Goal: Information Seeking & Learning: Learn about a topic

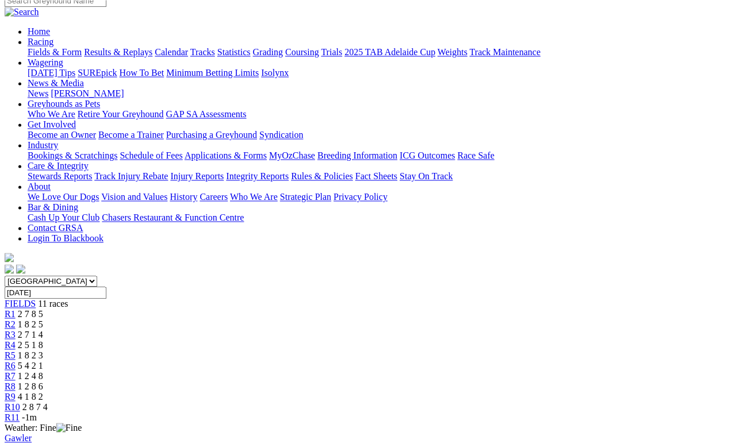
scroll to position [116, 0]
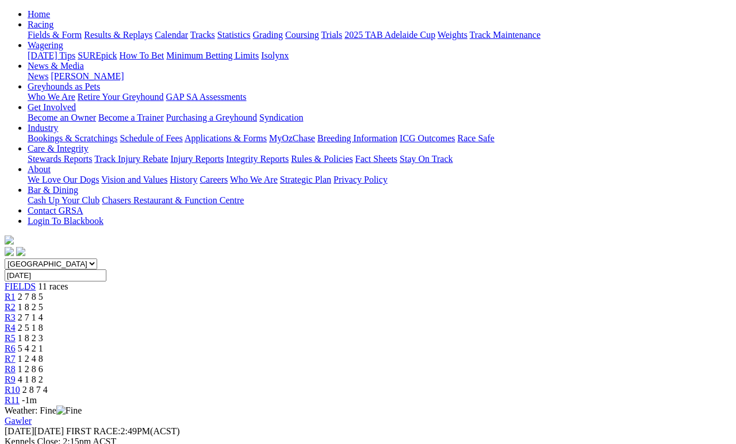
click at [43, 354] on span "1 2 4 8" at bounding box center [30, 359] width 25 height 10
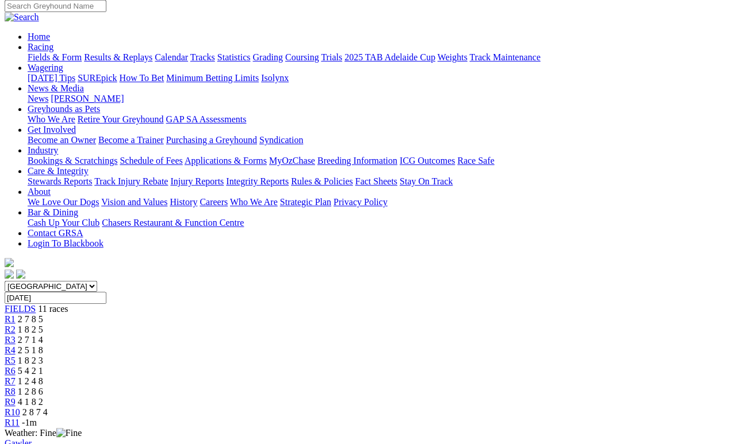
scroll to position [140, 0]
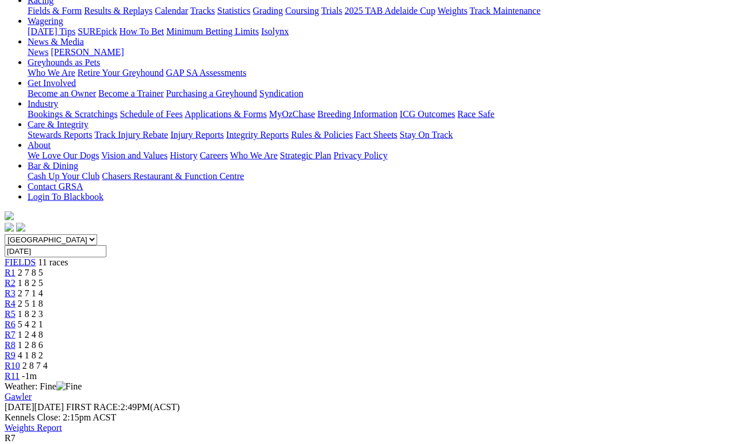
click at [509, 340] on div "R8 1 2 8 6" at bounding box center [368, 345] width 727 height 10
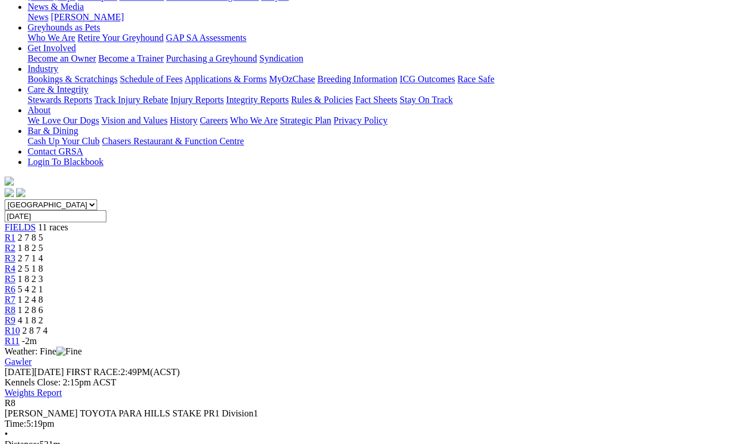
scroll to position [175, 0]
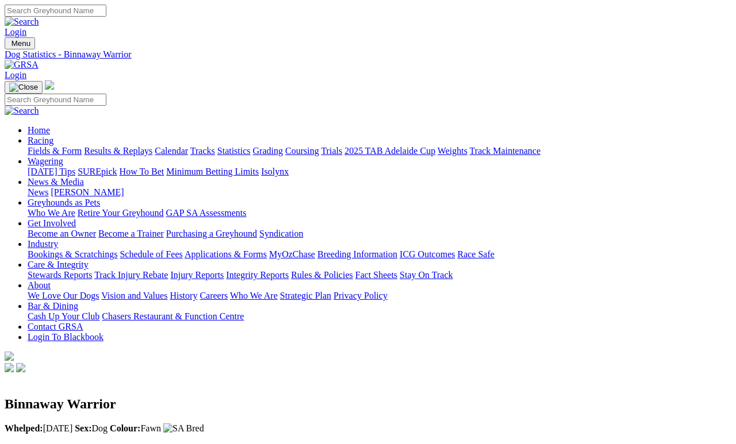
scroll to position [5, 0]
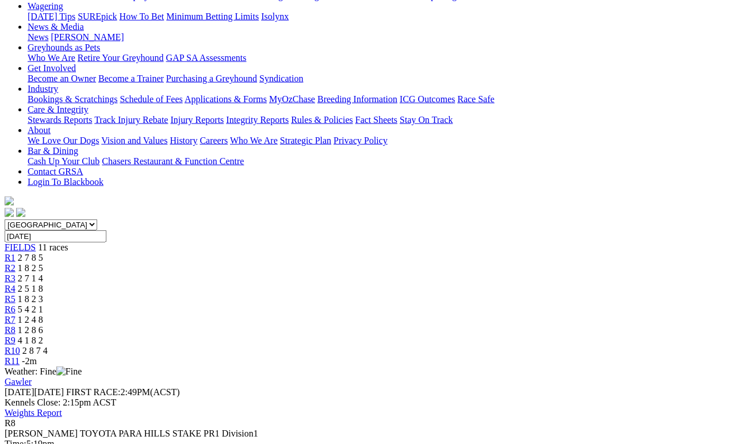
scroll to position [152, 0]
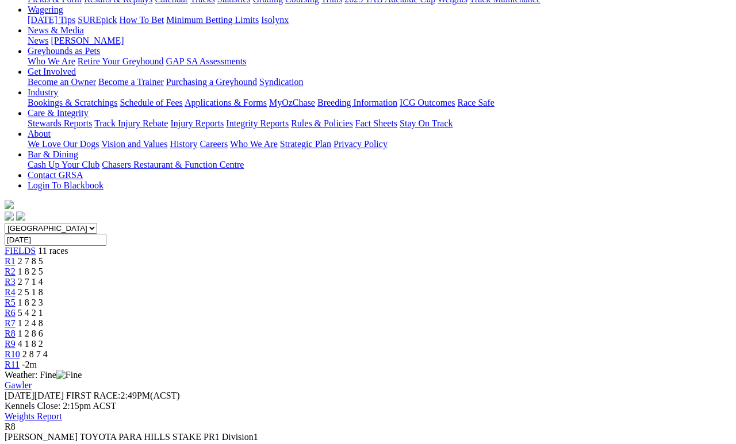
click at [43, 339] on span "4 1 8 2" at bounding box center [30, 344] width 25 height 10
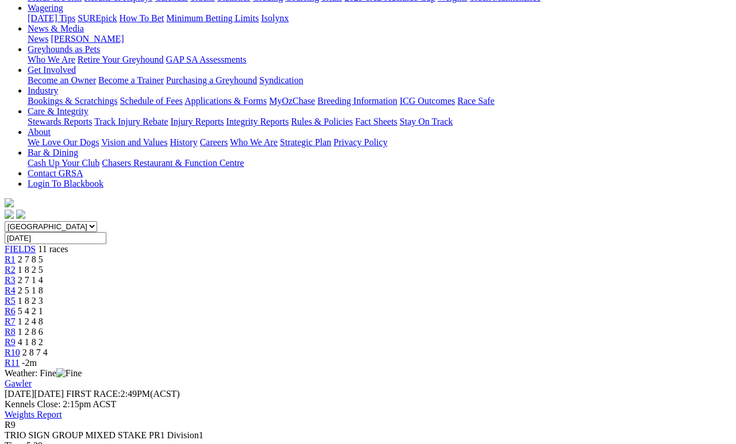
scroll to position [155, 0]
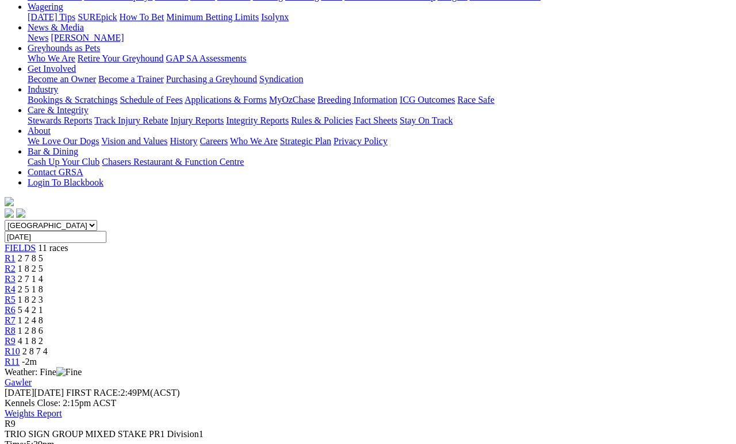
click at [48, 347] on span "2 8 7 4" at bounding box center [34, 352] width 25 height 10
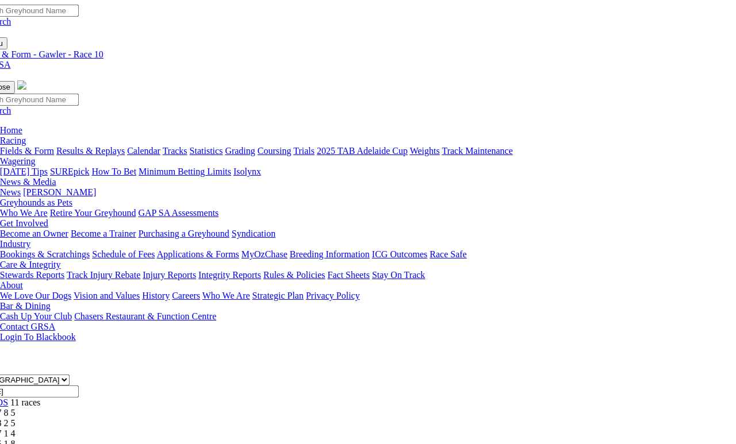
scroll to position [0, 29]
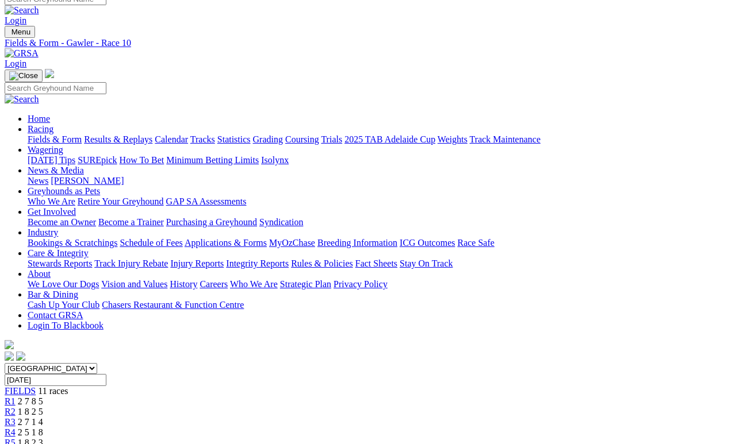
scroll to position [10, 0]
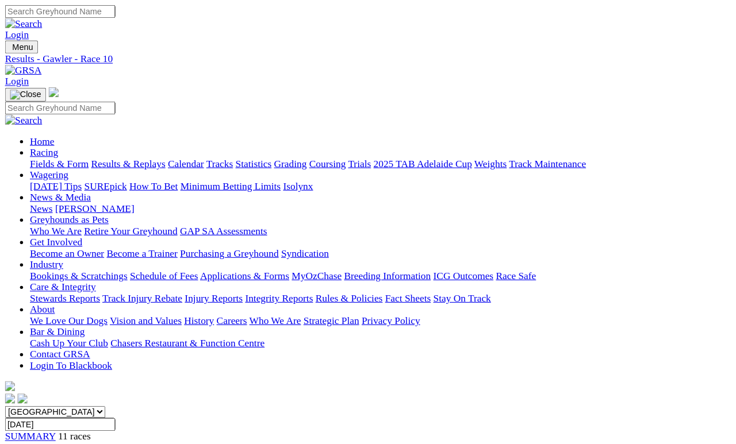
scroll to position [33, 0]
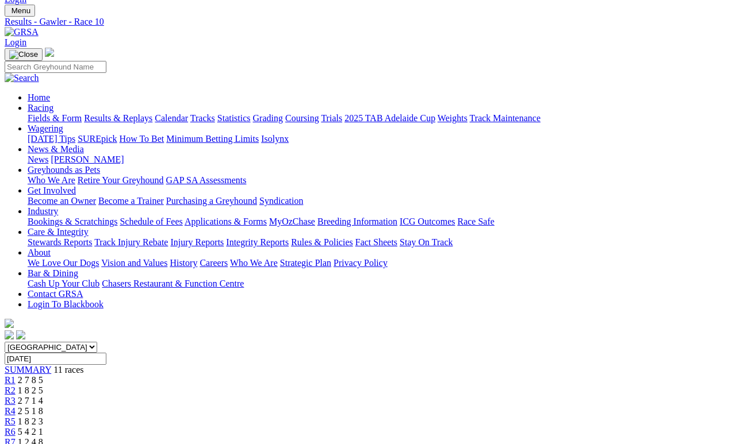
click at [188, 113] on link "Calendar" at bounding box center [171, 118] width 33 height 10
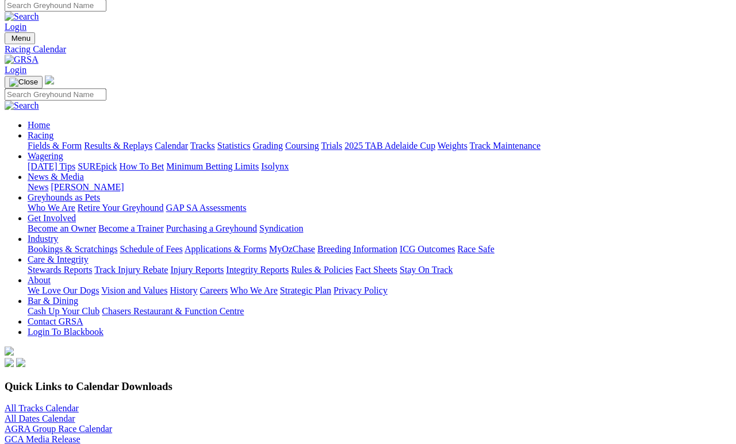
scroll to position [5, 0]
click at [84, 172] on link "News & Media" at bounding box center [56, 177] width 56 height 10
click at [48, 182] on link "News" at bounding box center [38, 187] width 21 height 10
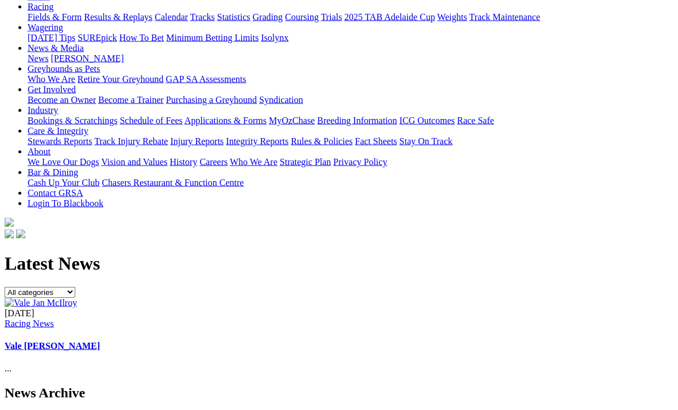
scroll to position [170, 0]
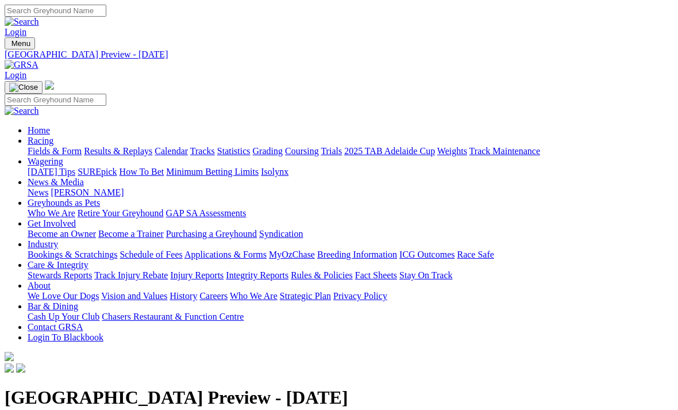
click at [53, 136] on link "Racing" at bounding box center [41, 141] width 26 height 10
click at [63, 146] on link "Fields & Form" at bounding box center [55, 151] width 54 height 10
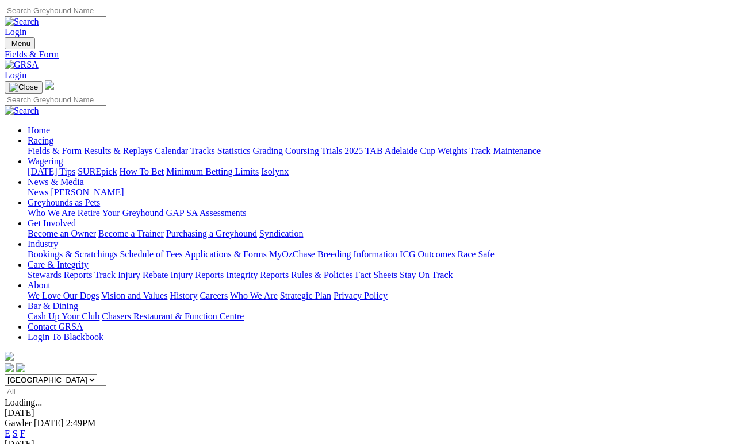
click at [152, 146] on link "Results & Replays" at bounding box center [118, 151] width 68 height 10
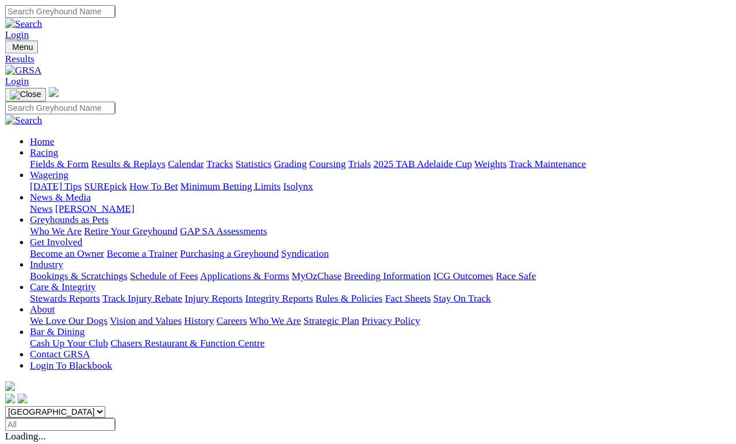
scroll to position [5, 0]
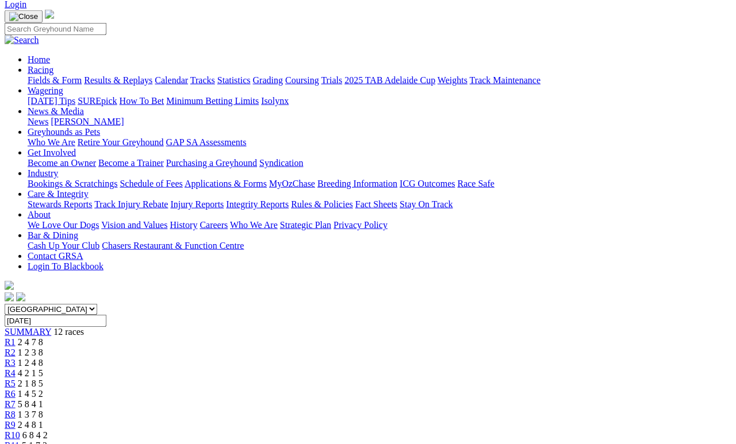
scroll to position [110, 0]
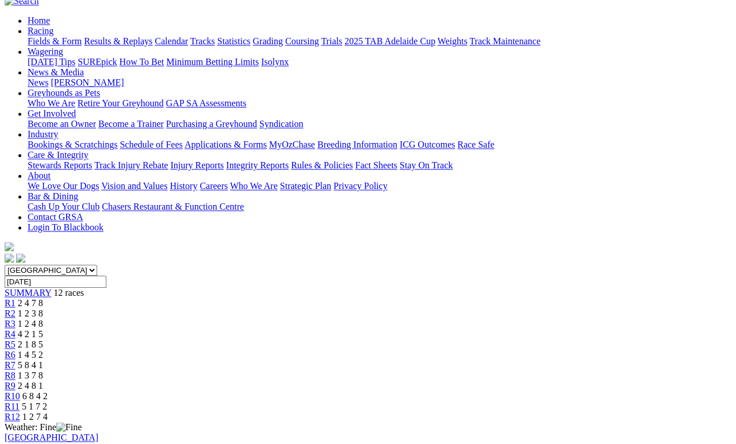
click at [43, 371] on span "1 3 7 8" at bounding box center [30, 376] width 25 height 10
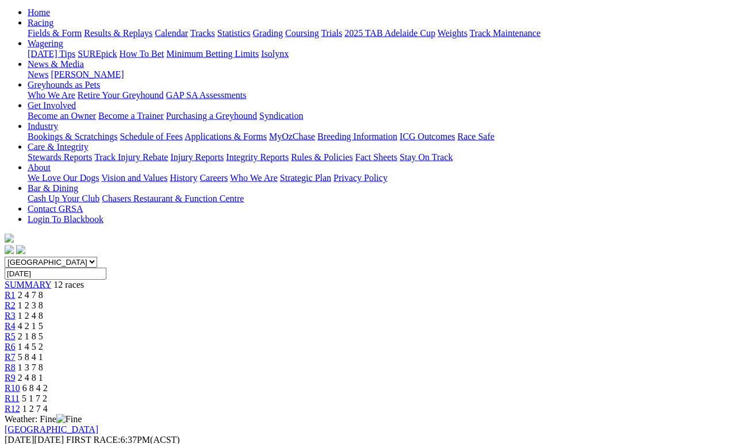
scroll to position [118, 0]
